Goal: Information Seeking & Learning: Find specific page/section

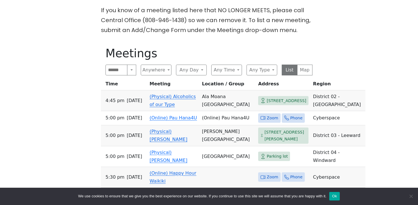
scroll to position [245, 0]
click at [163, 65] on button "Anywhere" at bounding box center [156, 70] width 31 height 11
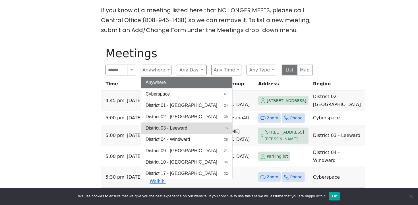
click at [175, 125] on span "District 03 - Leeward" at bounding box center [166, 128] width 42 height 7
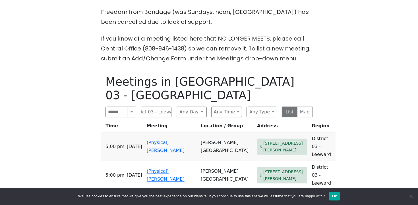
scroll to position [213, 0]
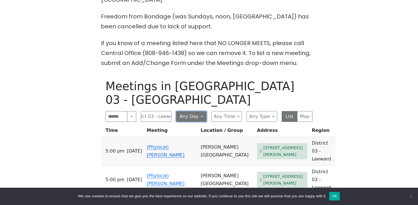
click at [183, 111] on button "Any Day" at bounding box center [191, 116] width 31 height 11
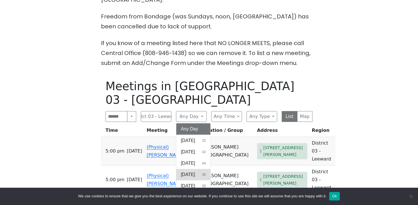
click at [195, 172] on span "Wednesday" at bounding box center [188, 175] width 14 height 7
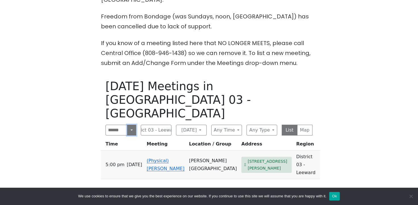
click at [131, 125] on button "Search" at bounding box center [131, 130] width 9 height 11
click at [86, 131] on div "The Pioneer Group (Tues, 6:30, inside the Women’s Bld. at Central Union Church)…" at bounding box center [209, 117] width 376 height 339
click at [186, 125] on button "Wednesday" at bounding box center [191, 130] width 31 height 11
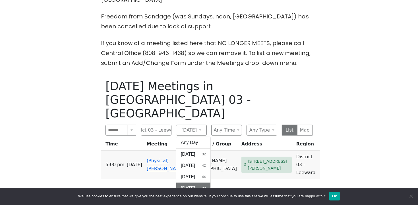
click at [161, 171] on div "Wednesday Meetings in District 03 - Leeward Search Near Location Near Me Distri…" at bounding box center [209, 177] width 216 height 205
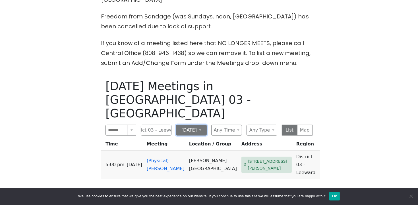
click at [200, 125] on button "Wednesday" at bounding box center [191, 130] width 31 height 11
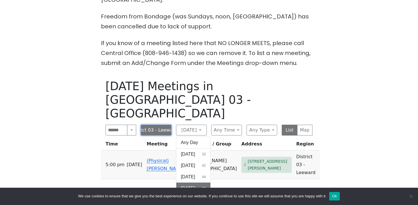
click at [165, 125] on button "District 03 - Leeward" at bounding box center [156, 130] width 31 height 11
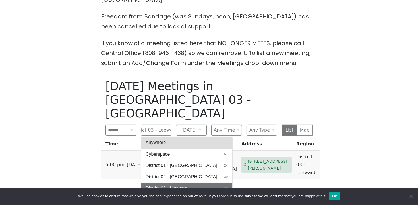
click at [162, 137] on button "Anywhere" at bounding box center [186, 142] width 91 height 11
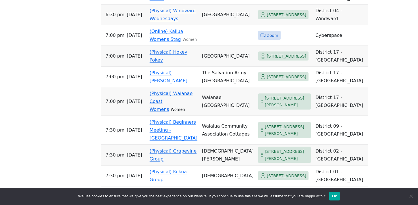
scroll to position [906, 0]
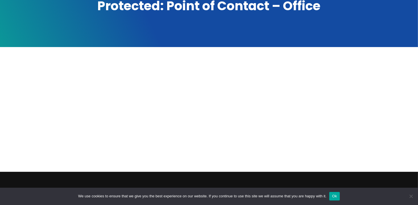
scroll to position [77, 0]
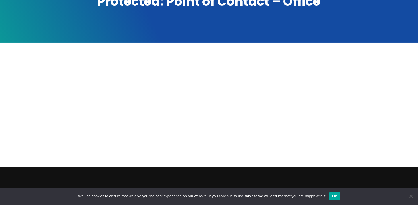
scroll to position [84, 0]
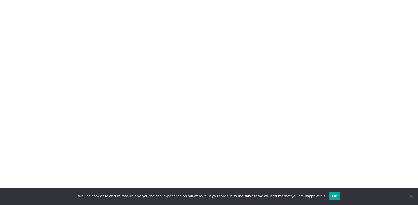
scroll to position [151, 0]
